Goal: Task Accomplishment & Management: Use online tool/utility

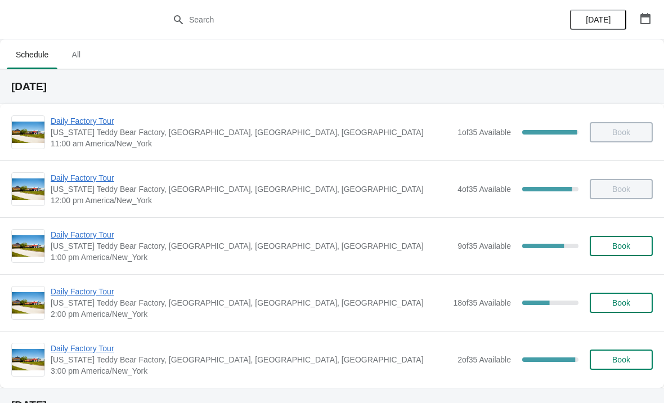
click at [624, 246] on span "Book" at bounding box center [621, 245] width 18 height 9
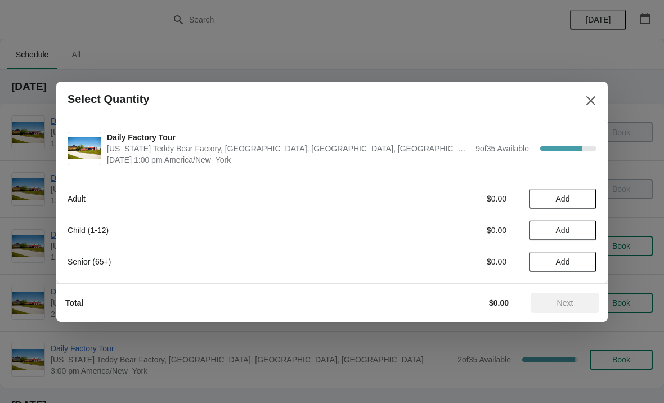
click at [550, 201] on span "Add" at bounding box center [562, 198] width 47 height 9
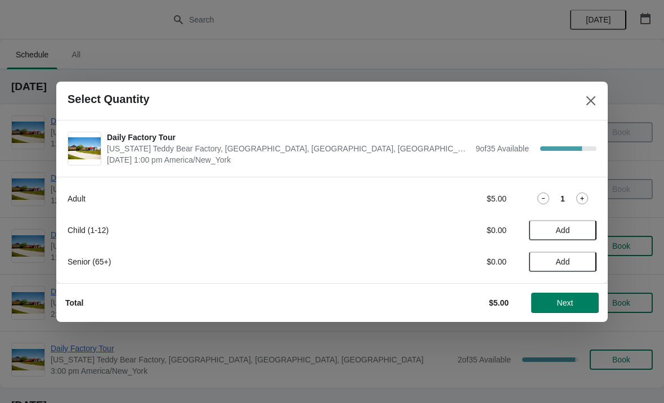
click at [566, 258] on span "Add" at bounding box center [563, 261] width 14 height 9
click at [575, 230] on span "Add" at bounding box center [562, 230] width 47 height 9
click at [587, 226] on icon at bounding box center [582, 230] width 12 height 12
click at [585, 227] on icon at bounding box center [582, 230] width 12 height 12
click at [547, 225] on icon at bounding box center [543, 230] width 12 height 12
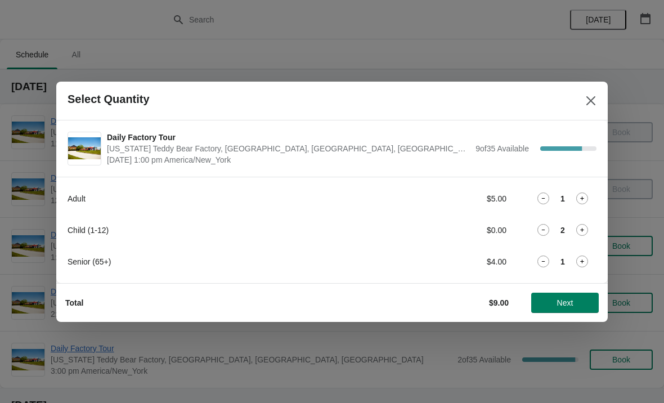
click at [565, 303] on span "Next" at bounding box center [565, 302] width 16 height 9
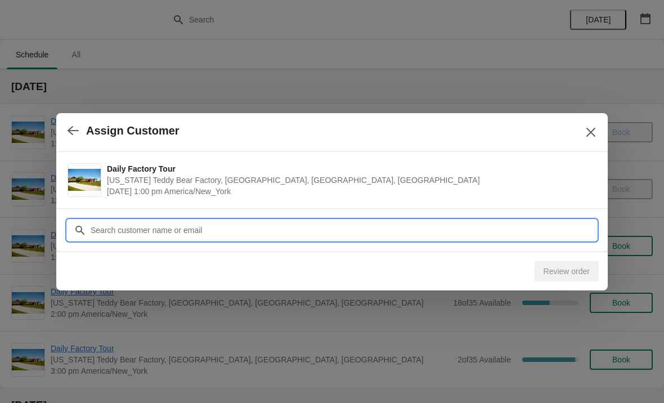
click at [263, 229] on input "Customer" at bounding box center [343, 230] width 506 height 20
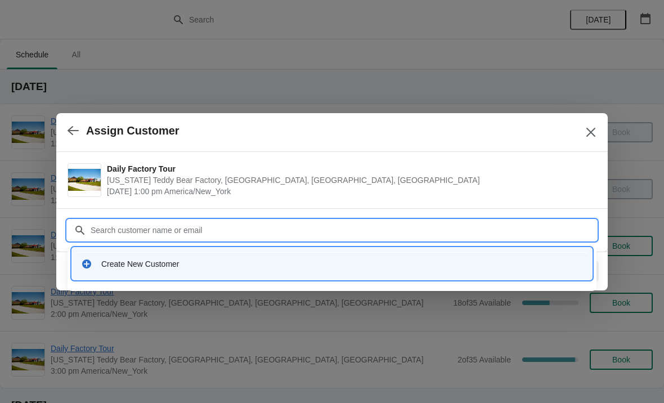
click at [180, 259] on div "Create New Customer" at bounding box center [341, 263] width 481 height 11
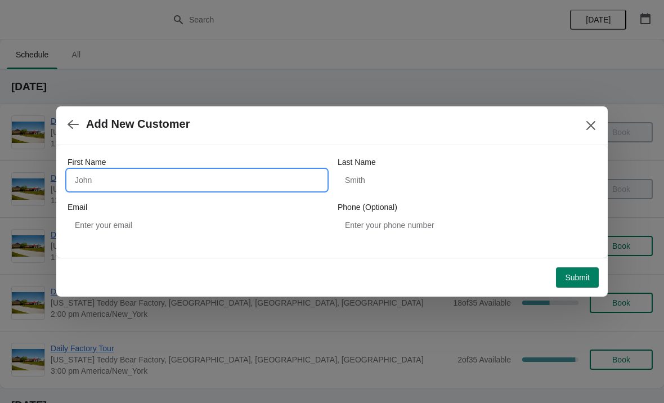
click at [208, 181] on input "First Name" at bounding box center [196, 180] width 259 height 20
type input "Meghan"
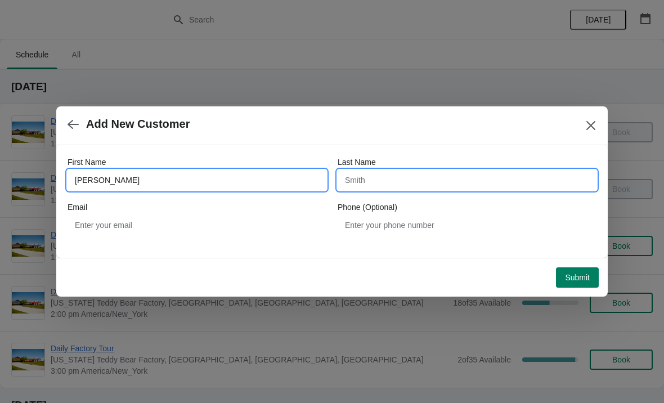
click at [388, 181] on input "Last Name" at bounding box center [466, 180] width 259 height 20
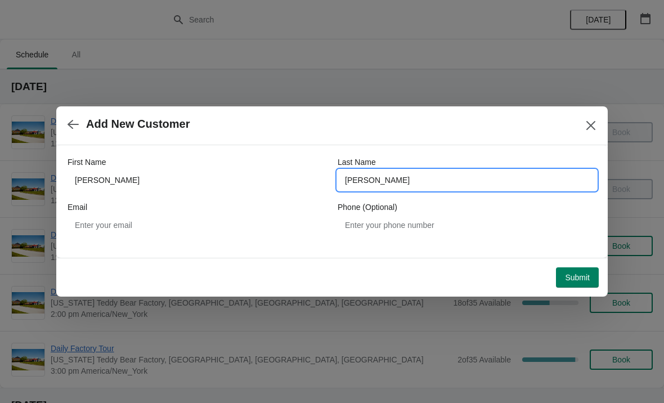
type input "Kurtz"
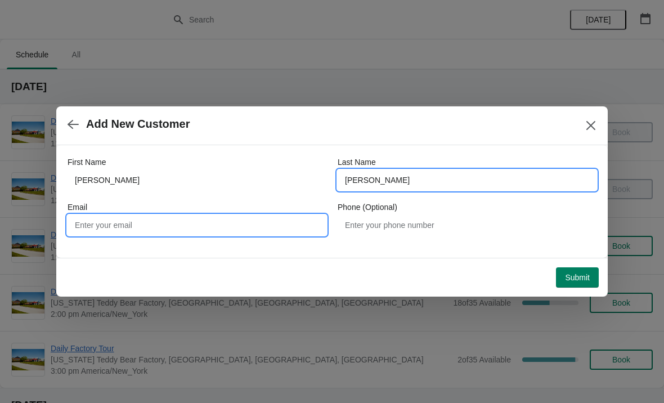
click at [210, 226] on input "Email" at bounding box center [196, 225] width 259 height 20
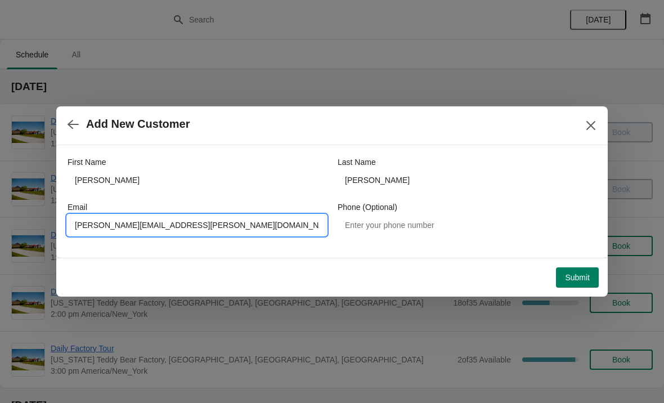
type input "Megan.faeth@gmail.com"
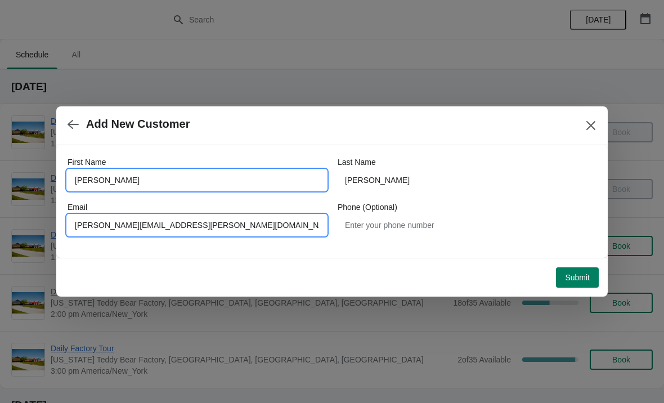
click at [137, 177] on input "Meghan" at bounding box center [196, 180] width 259 height 20
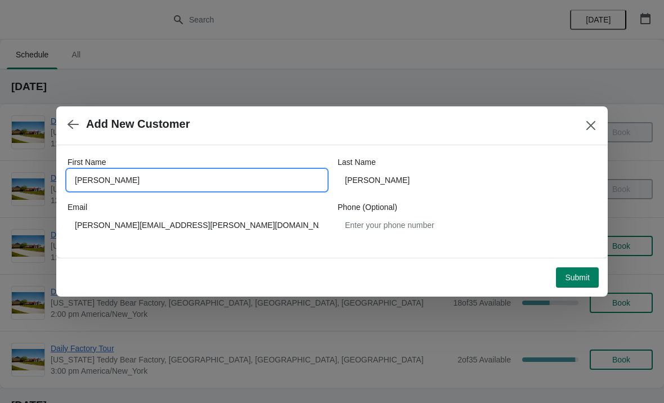
type input "Megan"
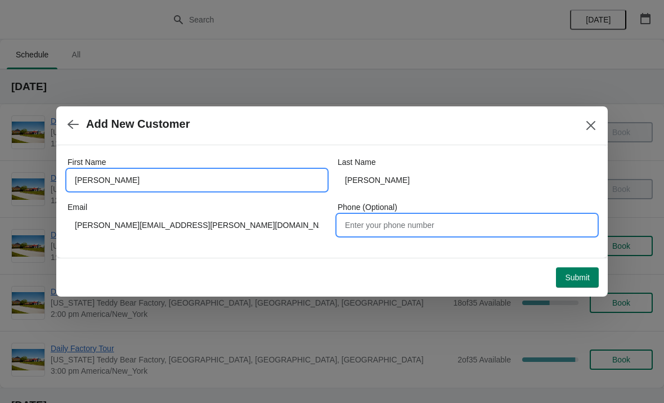
click at [385, 219] on input "Phone (Optional)" at bounding box center [466, 225] width 259 height 20
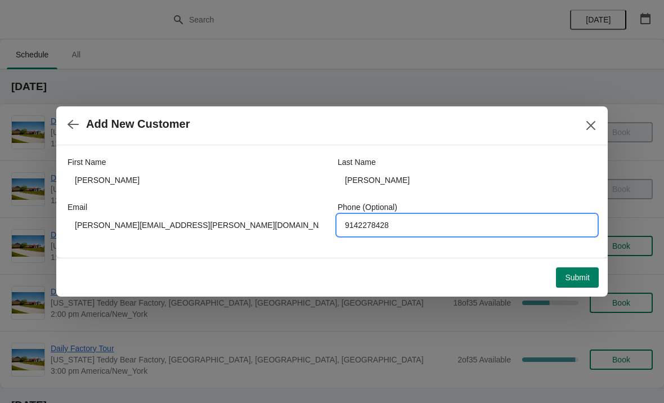
type input "9142278428"
click at [565, 277] on span "Submit" at bounding box center [577, 277] width 25 height 9
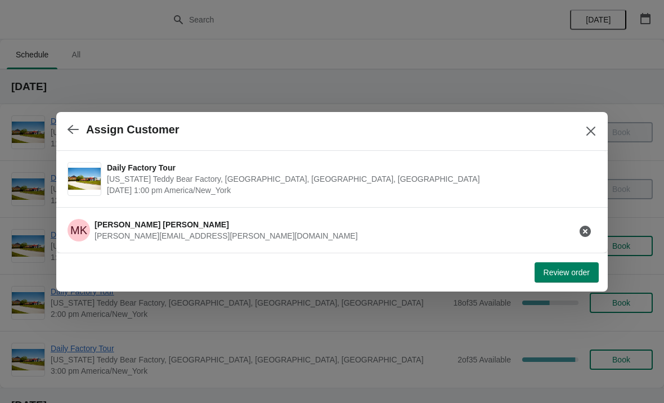
click at [561, 272] on span "Review order" at bounding box center [566, 272] width 46 height 9
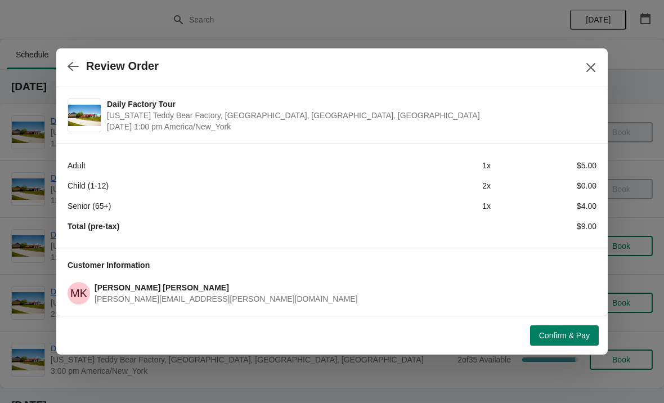
click at [589, 69] on icon "Close" at bounding box center [590, 67] width 9 height 9
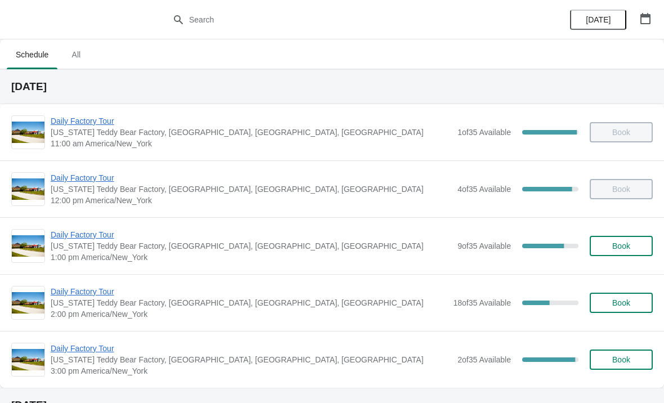
click at [79, 238] on span "Daily Factory Tour" at bounding box center [251, 234] width 401 height 11
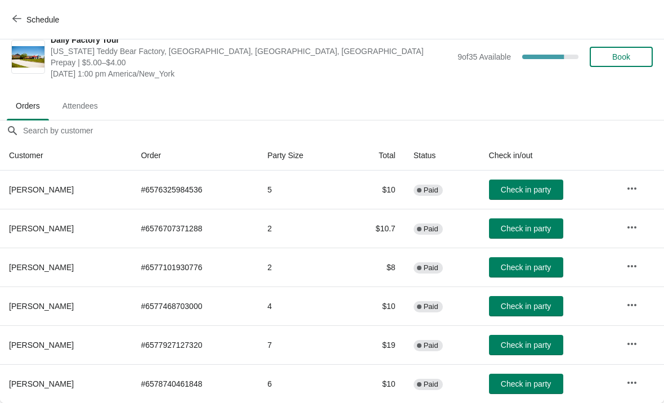
scroll to position [16, 0]
click at [525, 194] on span "Check in party" at bounding box center [526, 189] width 50 height 9
